Goal: Transaction & Acquisition: Purchase product/service

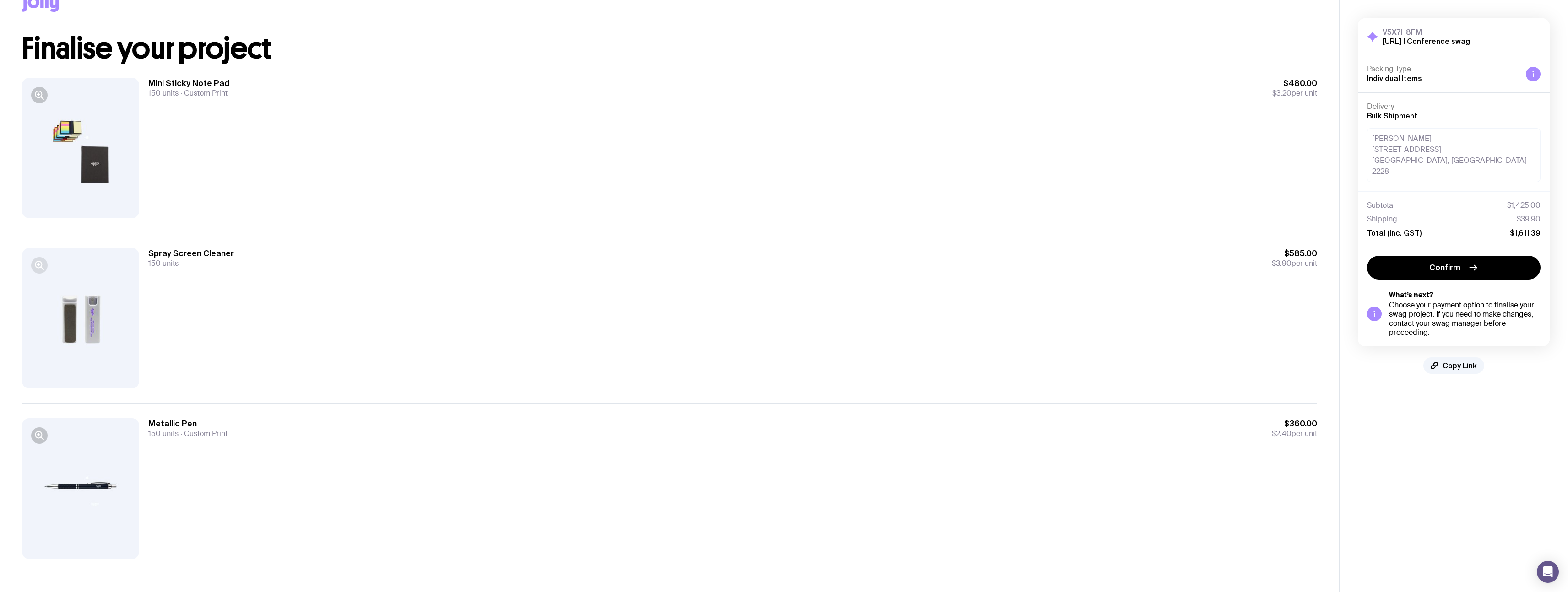
click at [38, 267] on icon "button" at bounding box center [39, 265] width 11 height 11
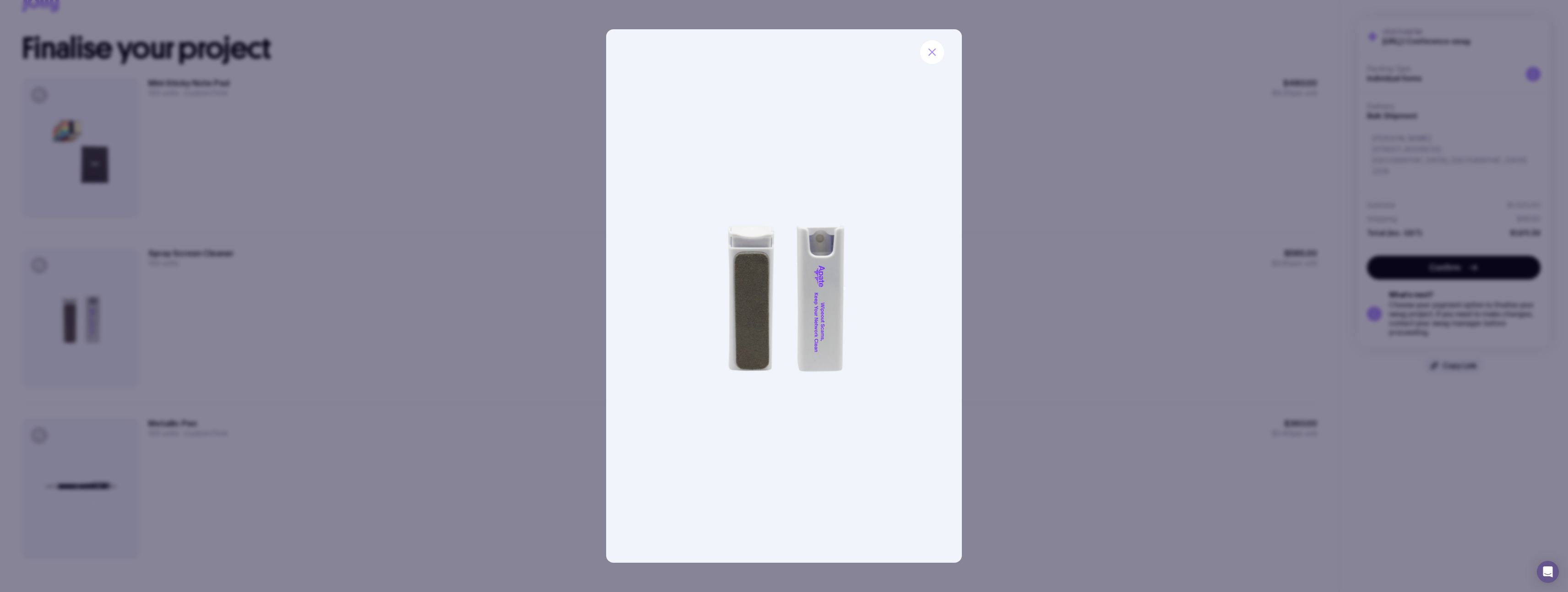
click at [283, 280] on div at bounding box center [784, 296] width 1568 height 592
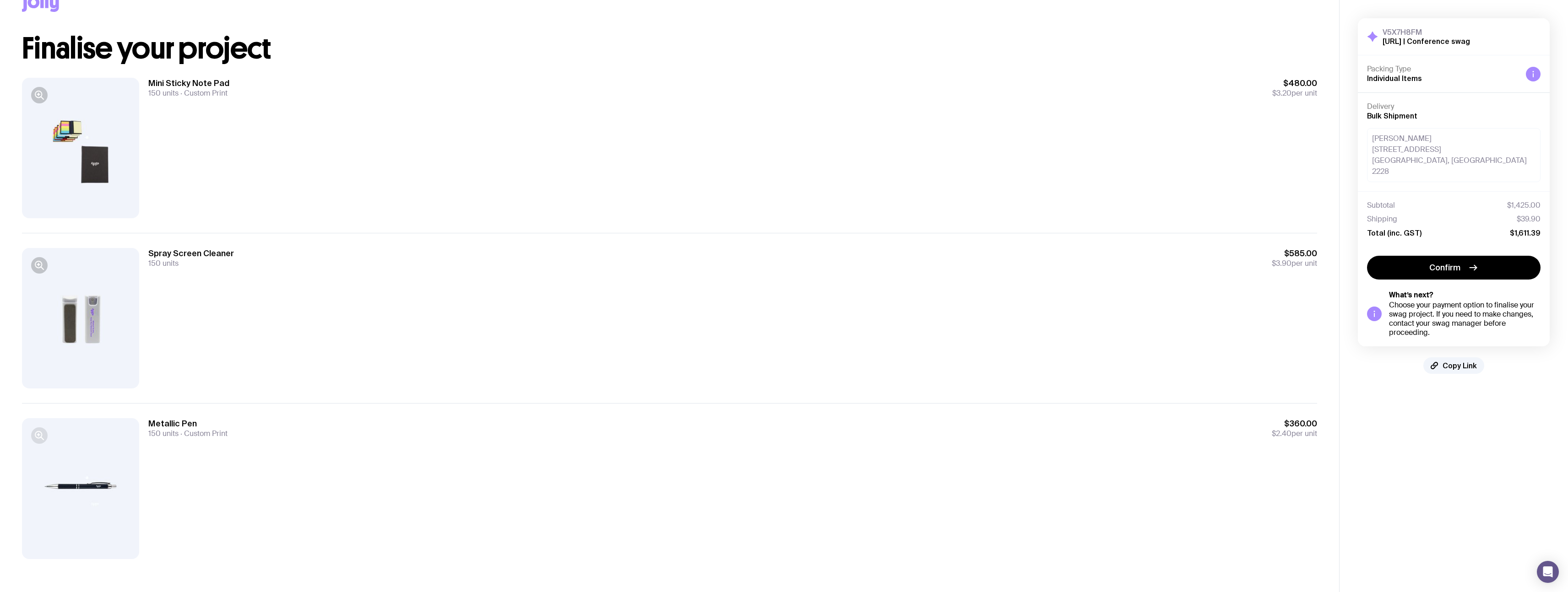
click at [40, 439] on icon "button" at bounding box center [39, 436] width 11 height 11
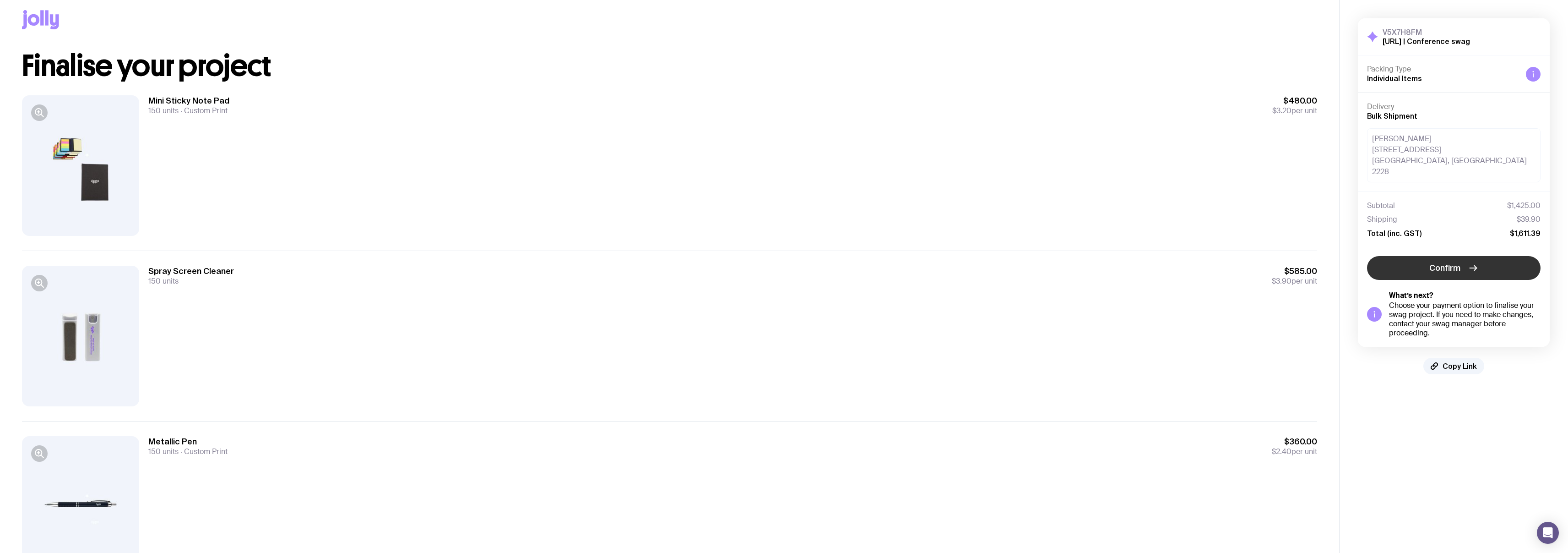
click at [1475, 262] on icon "button" at bounding box center [1473, 268] width 11 height 11
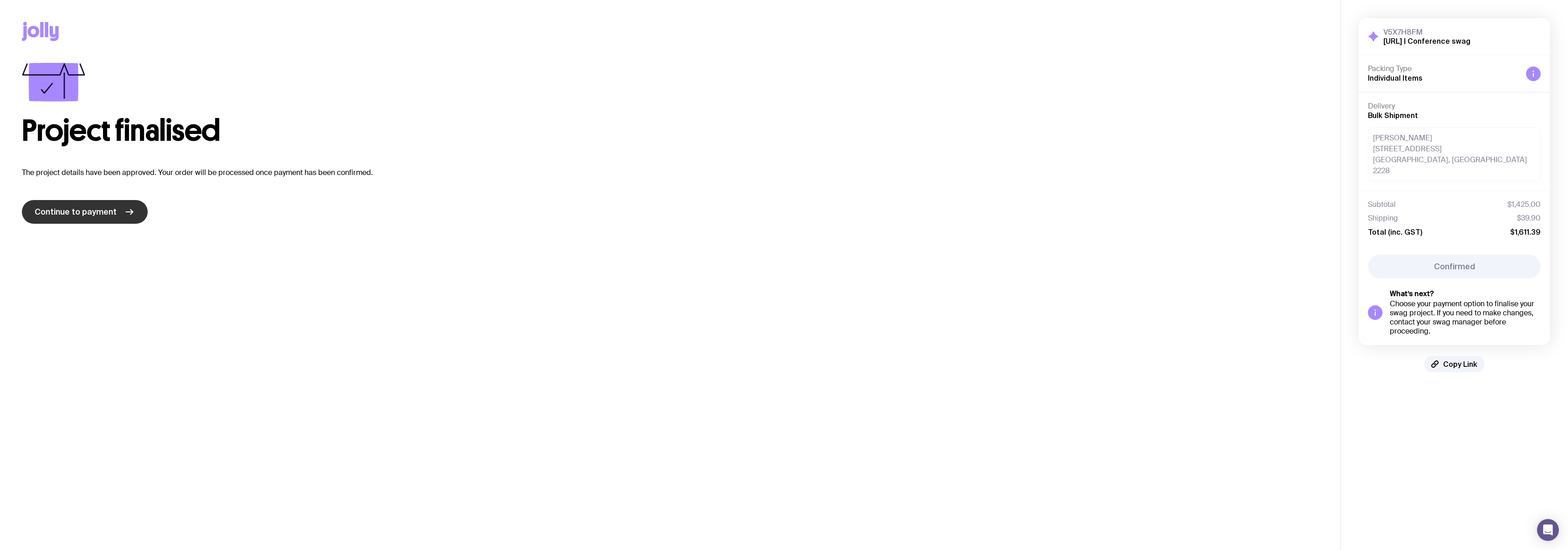
click at [90, 217] on link "Continue to payment" at bounding box center [85, 212] width 126 height 24
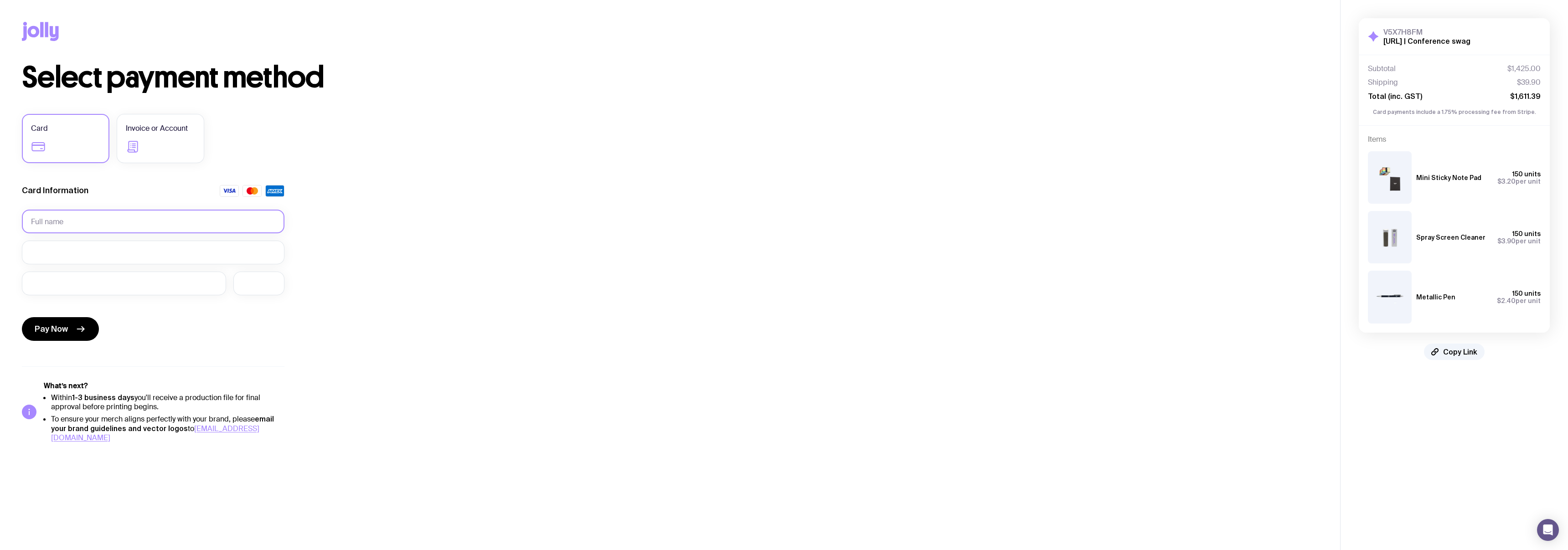
click at [126, 222] on input "text" at bounding box center [153, 221] width 262 height 24
click at [161, 222] on input "text" at bounding box center [153, 221] width 262 height 24
click at [194, 239] on form "Card Information Pay Now" at bounding box center [153, 265] width 262 height 159
click at [196, 249] on form "Card Information Required Pay Now" at bounding box center [153, 267] width 262 height 165
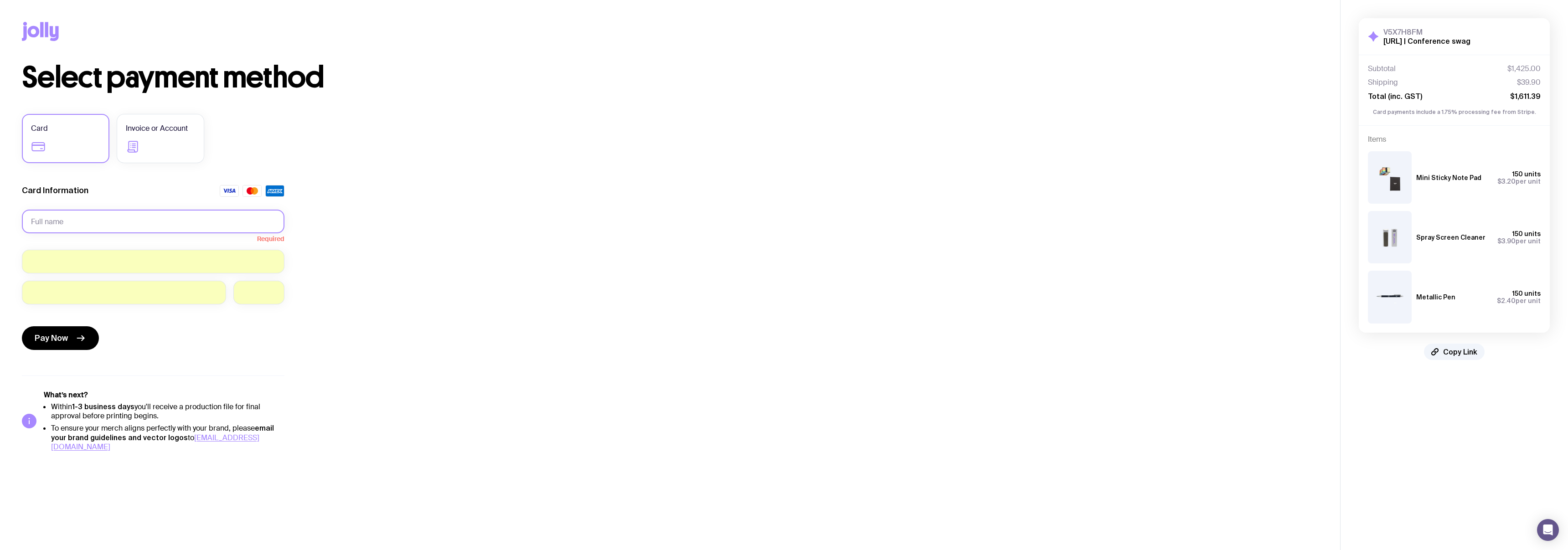
click at [48, 218] on input "text" at bounding box center [153, 221] width 262 height 24
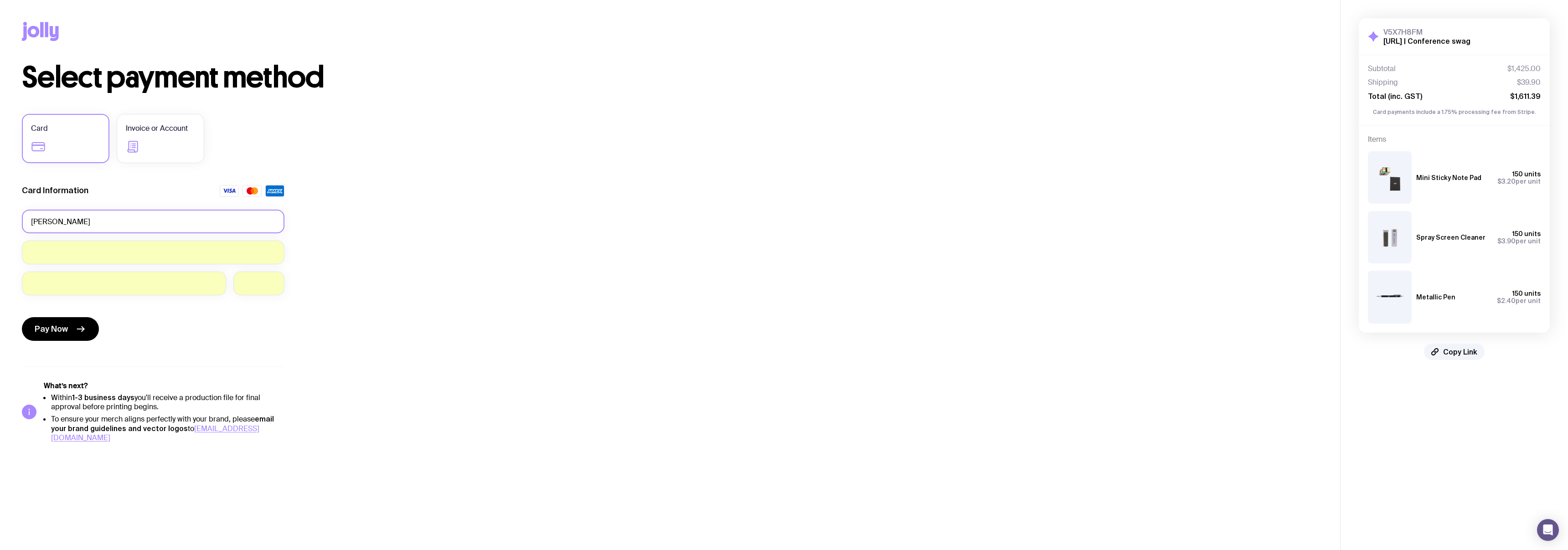
type input "[PERSON_NAME]"
click at [486, 346] on div "Select payment method Card Invoice or Account Card Information Brad Joffe Pay N…" at bounding box center [670, 252] width 1297 height 380
click at [84, 337] on button "Pay Now" at bounding box center [60, 329] width 77 height 24
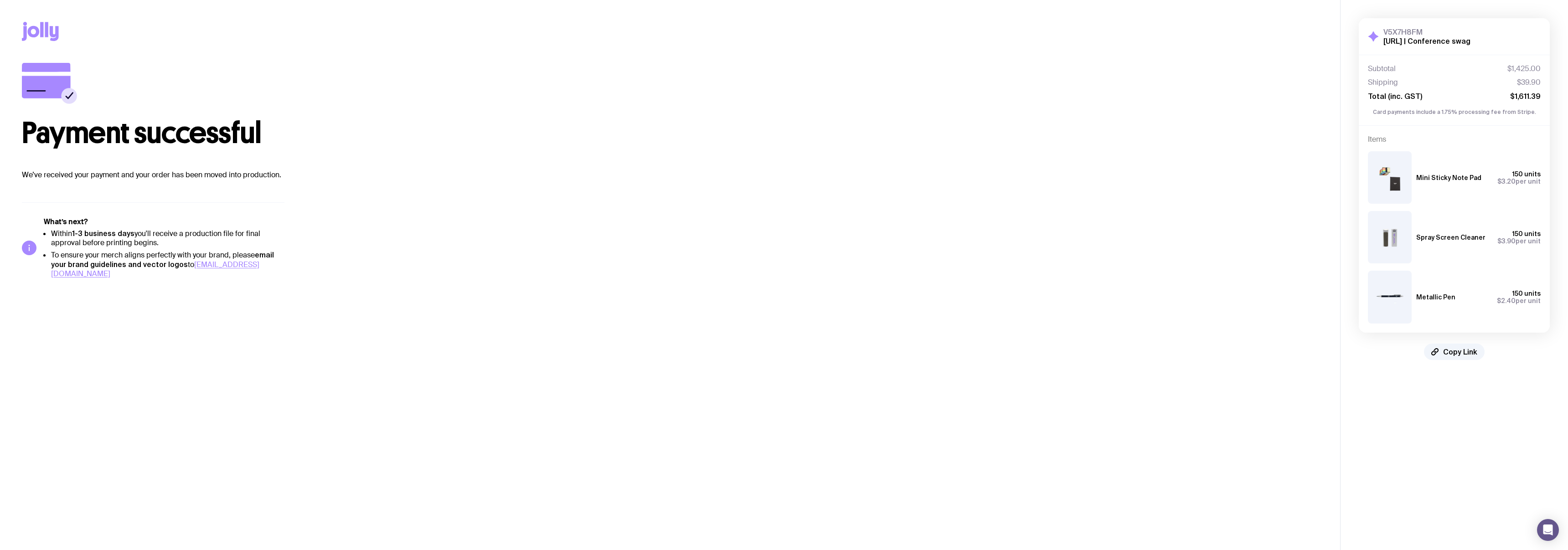
click at [630, 171] on p "We’ve received your payment and your order has been moved into production." at bounding box center [670, 175] width 1297 height 11
